Goal: Information Seeking & Learning: Learn about a topic

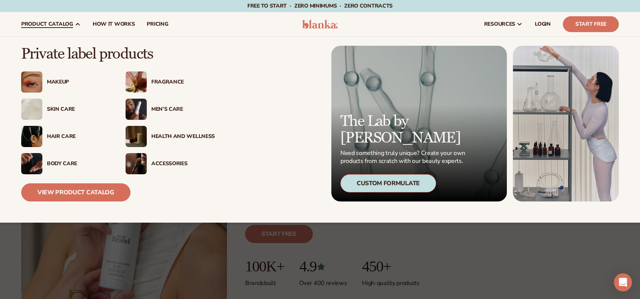
click at [55, 83] on div "Makeup" at bounding box center [79, 82] width 64 height 6
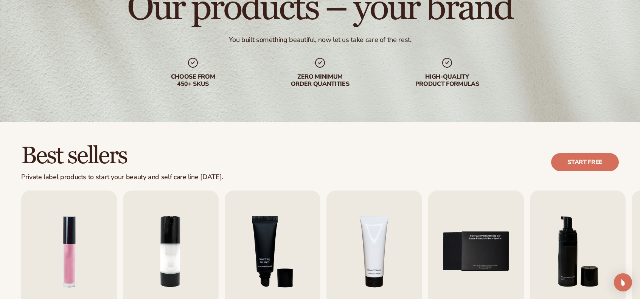
scroll to position [207, 0]
